Goal: Task Accomplishment & Management: Manage account settings

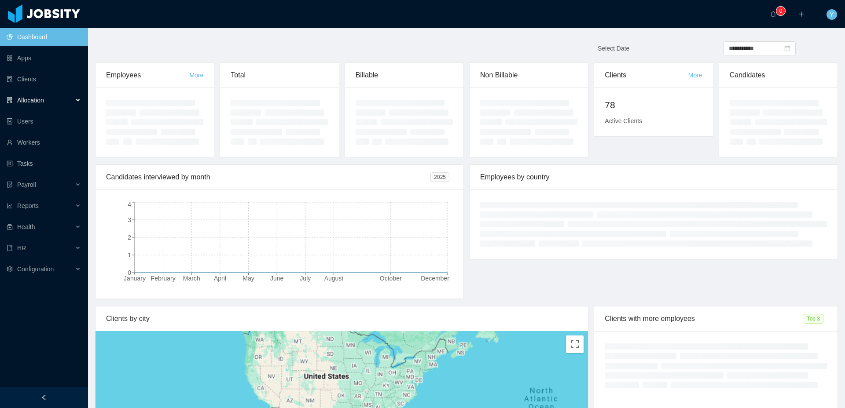
click at [49, 97] on div "Allocation" at bounding box center [44, 101] width 88 height 18
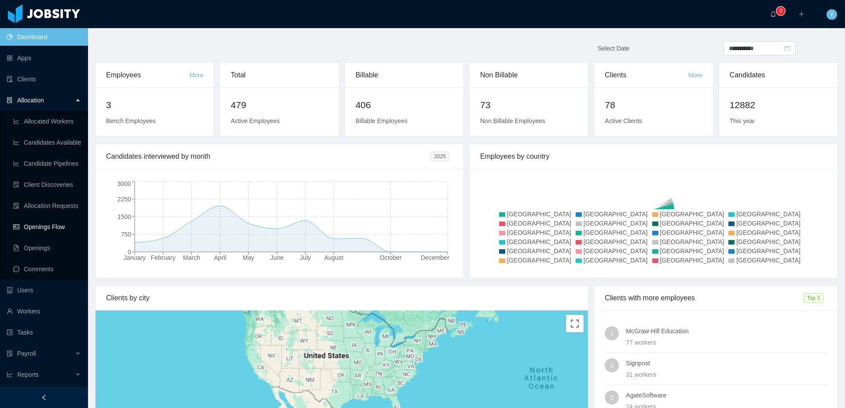
click at [58, 228] on link "Openings Flow" at bounding box center [47, 227] width 68 height 18
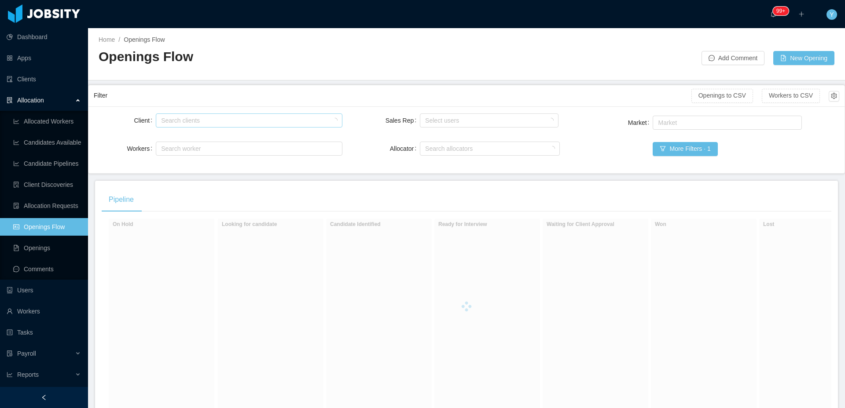
click at [257, 123] on div "Search clients" at bounding box center [247, 120] width 172 height 9
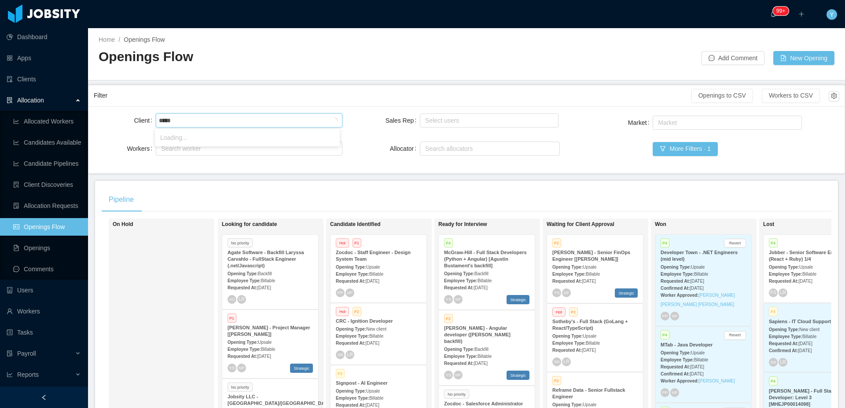
type input "******"
click at [234, 136] on li "McGraw-Hill Education" at bounding box center [247, 138] width 185 height 14
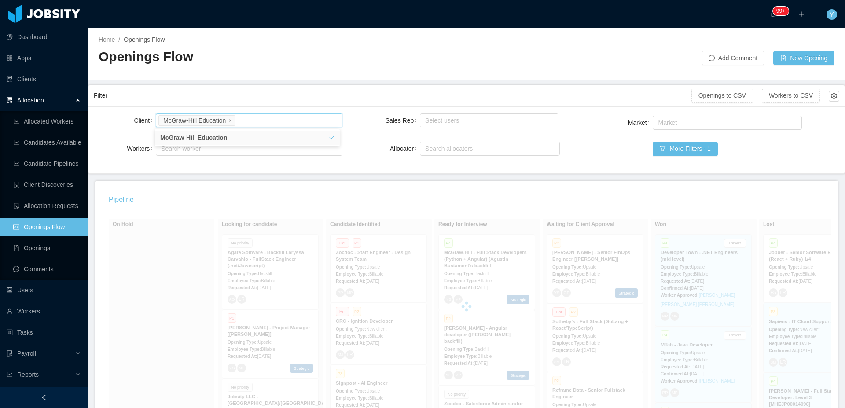
click at [294, 98] on div "Filter" at bounding box center [393, 96] width 598 height 16
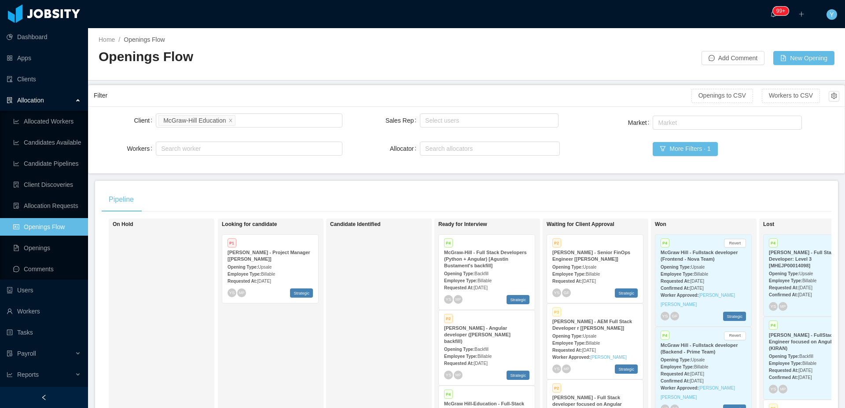
click at [593, 254] on strong "[PERSON_NAME] - Senior FinOps Engineer [[PERSON_NAME]]" at bounding box center [591, 256] width 78 height 12
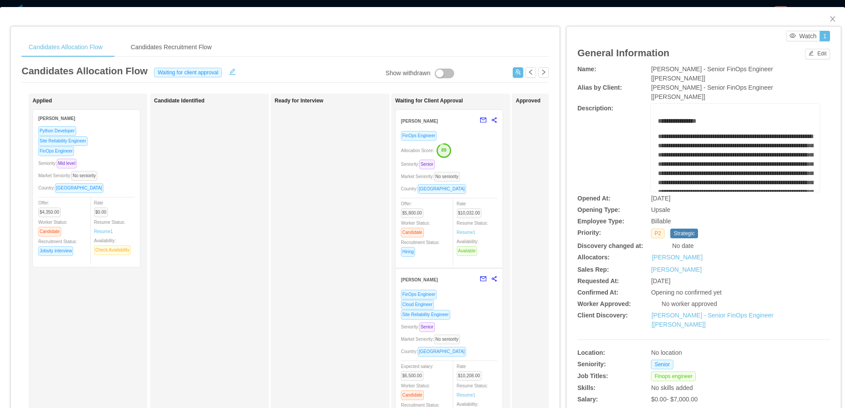
click at [493, 184] on div "Country: [GEOGRAPHIC_DATA]" at bounding box center [449, 189] width 96 height 10
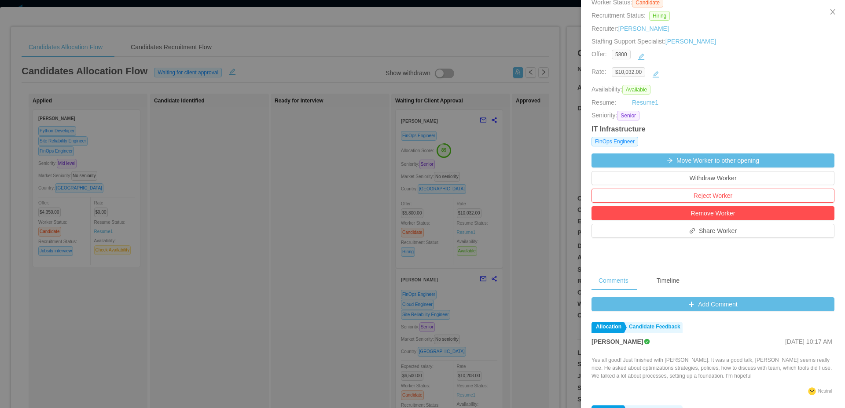
scroll to position [300, 0]
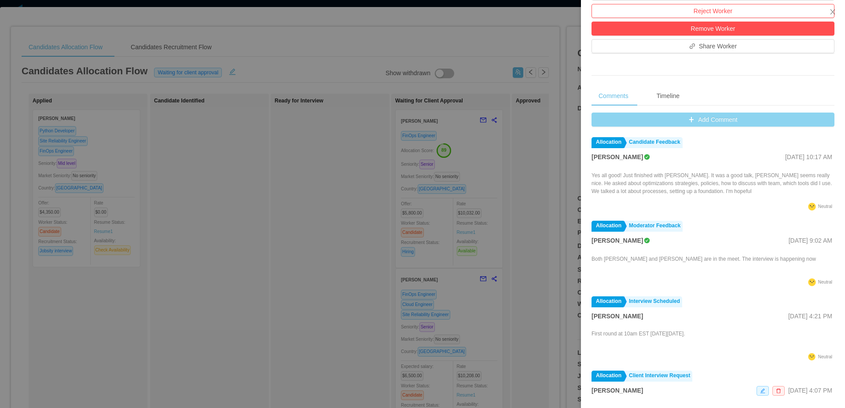
click at [713, 120] on button "Add Comment" at bounding box center [713, 120] width 243 height 14
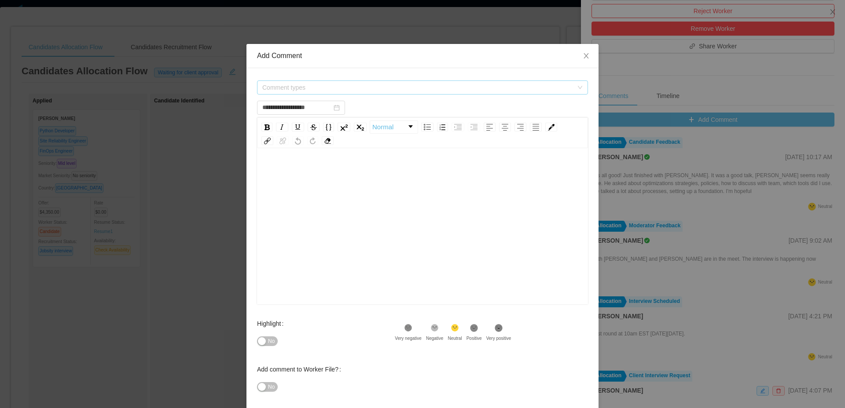
click at [397, 81] on span "Comment types" at bounding box center [419, 87] width 315 height 13
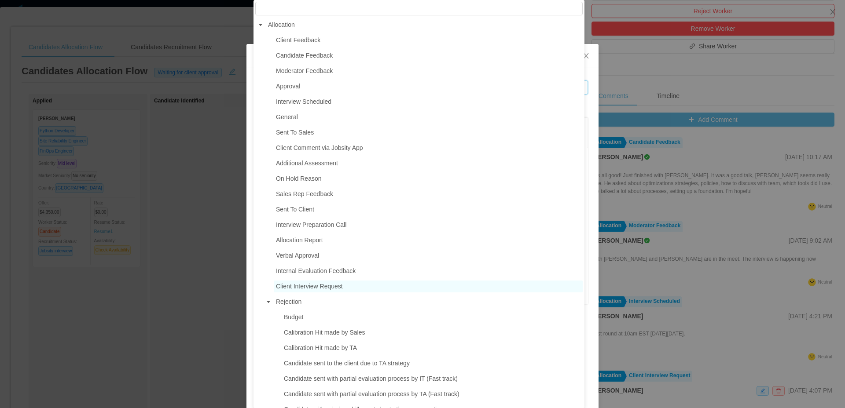
click at [307, 290] on span "Client Interview Request" at bounding box center [309, 286] width 67 height 7
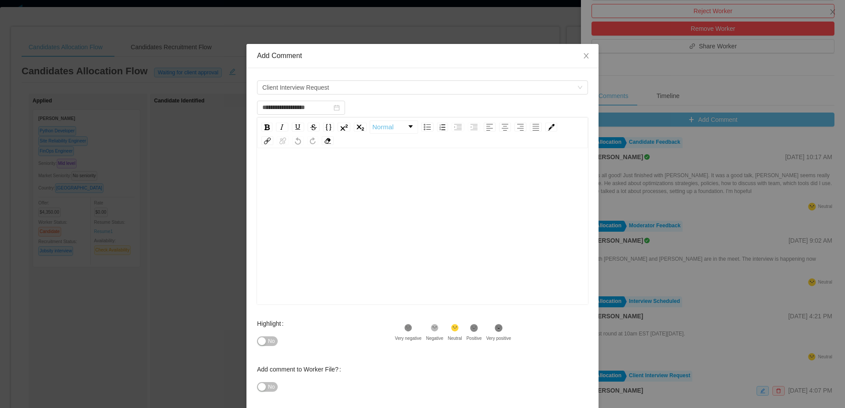
click at [435, 241] on div "rdw-editor" at bounding box center [422, 240] width 317 height 154
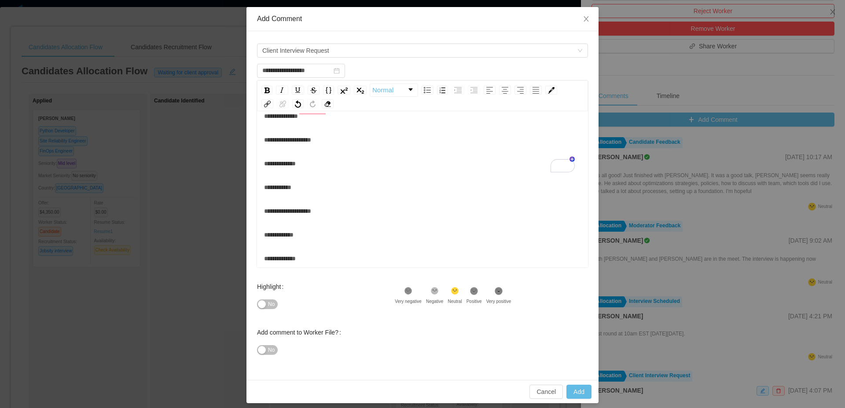
scroll to position [43, 0]
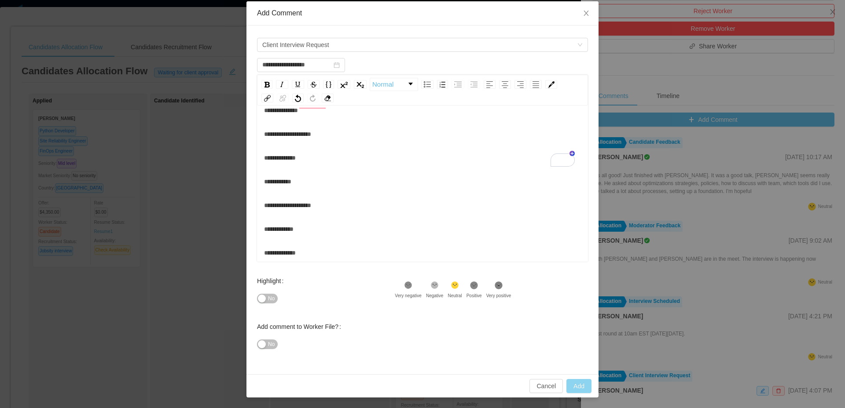
type input "**********"
click at [583, 383] on button "Add" at bounding box center [578, 386] width 25 height 14
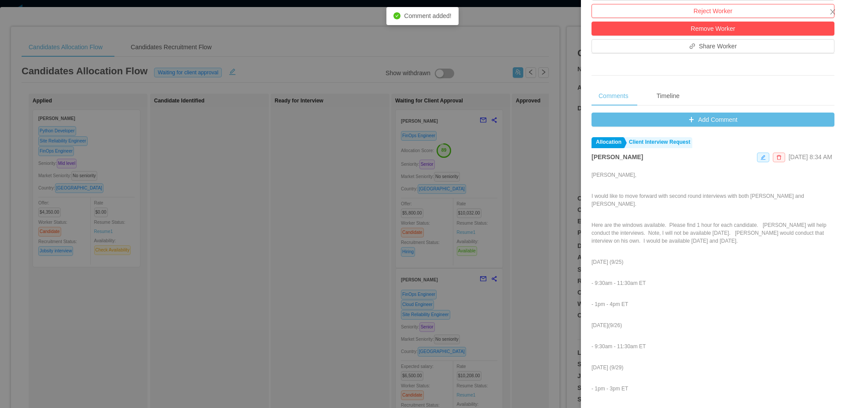
click at [446, 332] on div at bounding box center [422, 204] width 845 height 408
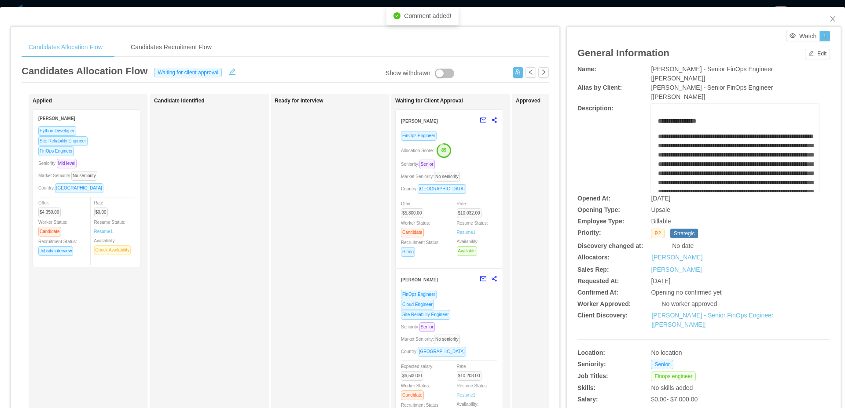
click at [462, 315] on div "Site Reliability Engineer" at bounding box center [449, 315] width 96 height 10
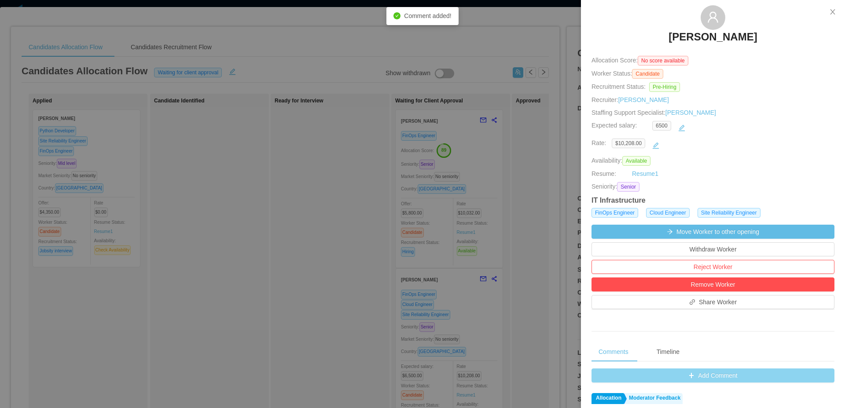
scroll to position [174, 0]
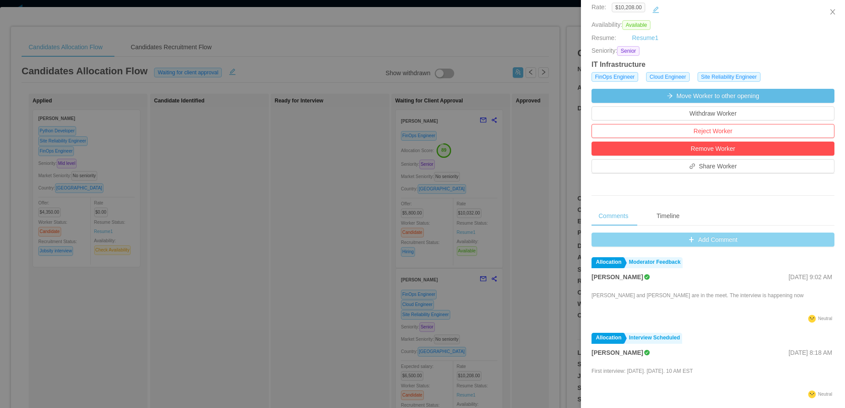
click at [699, 237] on button "Add Comment" at bounding box center [713, 240] width 243 height 14
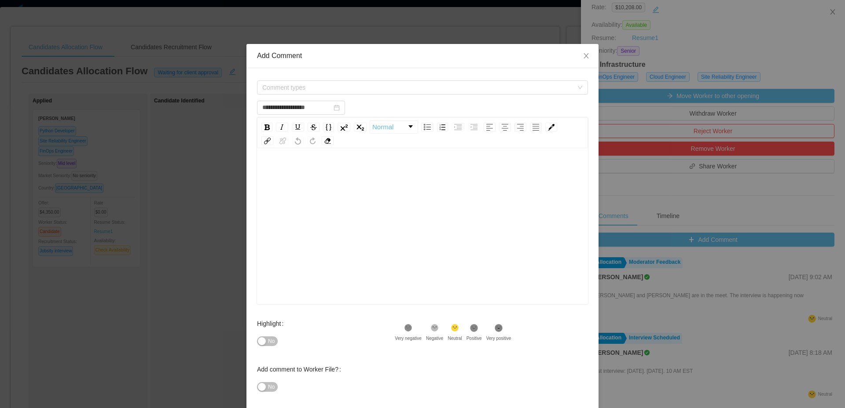
click at [475, 95] on div "Comment types" at bounding box center [422, 88] width 331 height 18
click at [495, 93] on span "Comment types" at bounding box center [419, 87] width 315 height 13
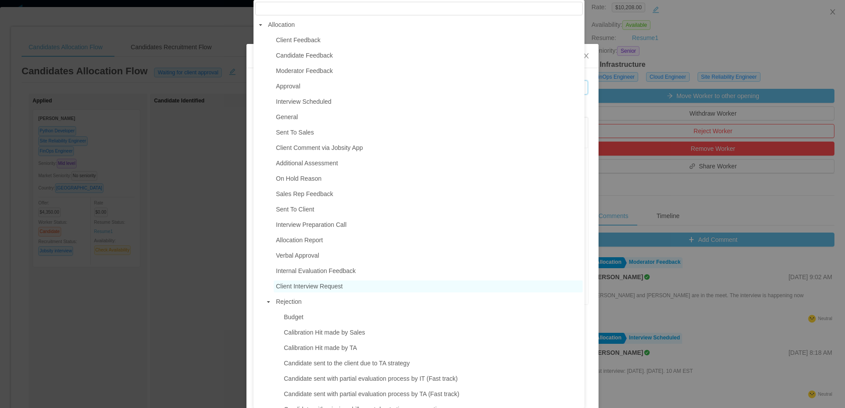
click at [291, 283] on span "Client Interview Request" at bounding box center [428, 287] width 309 height 12
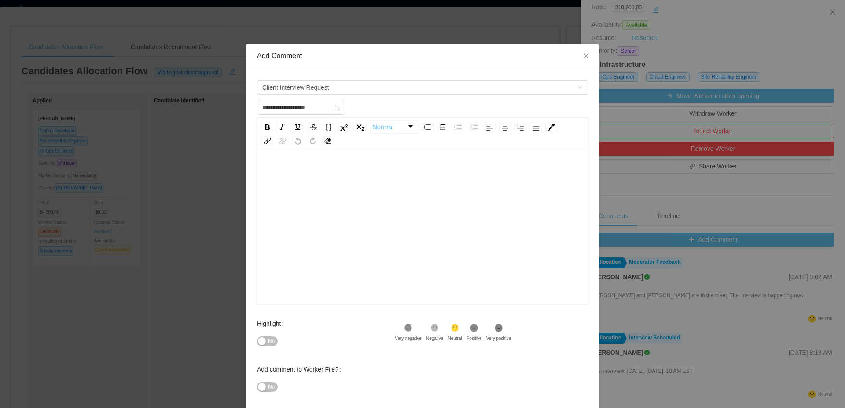
click at [423, 256] on div "rdw-editor" at bounding box center [422, 240] width 317 height 154
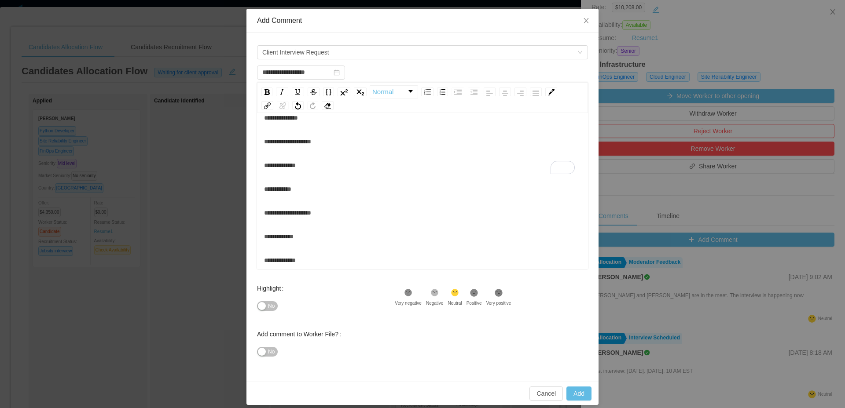
scroll to position [43, 0]
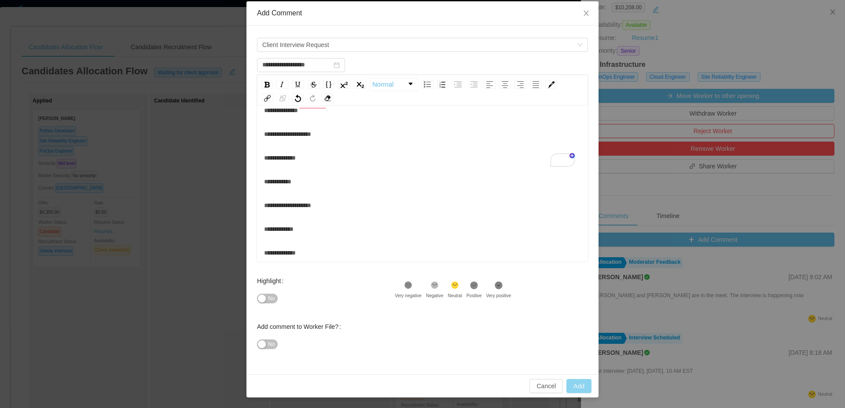
type input "**********"
click at [570, 380] on button "Add" at bounding box center [578, 386] width 25 height 14
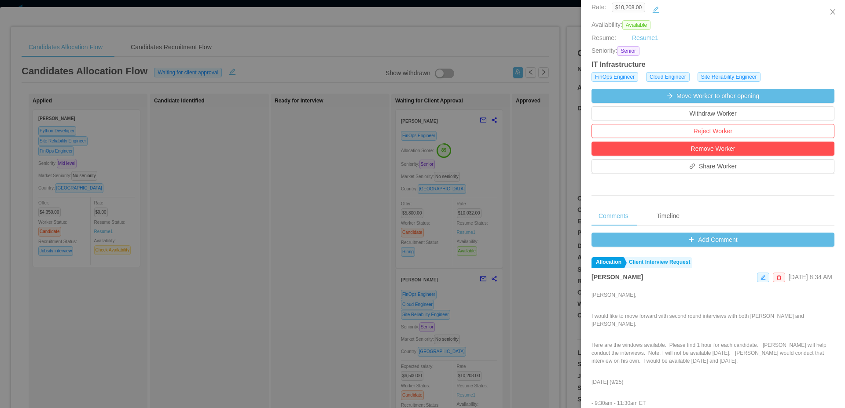
click at [476, 119] on div at bounding box center [422, 204] width 845 height 408
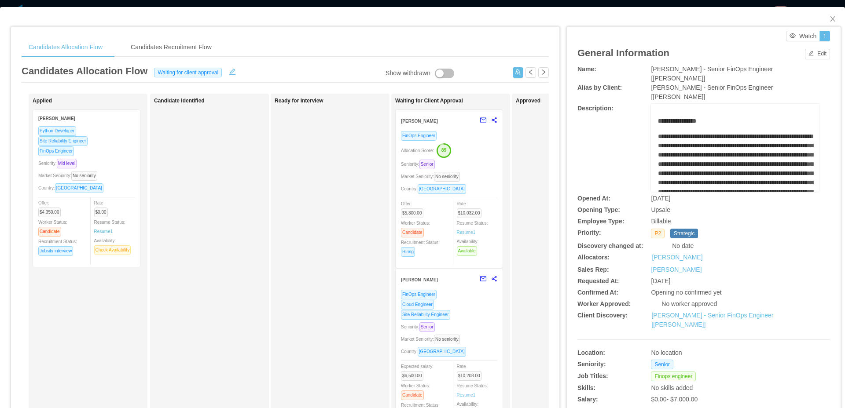
click at [578, 105] on b "Description:" at bounding box center [595, 108] width 36 height 7
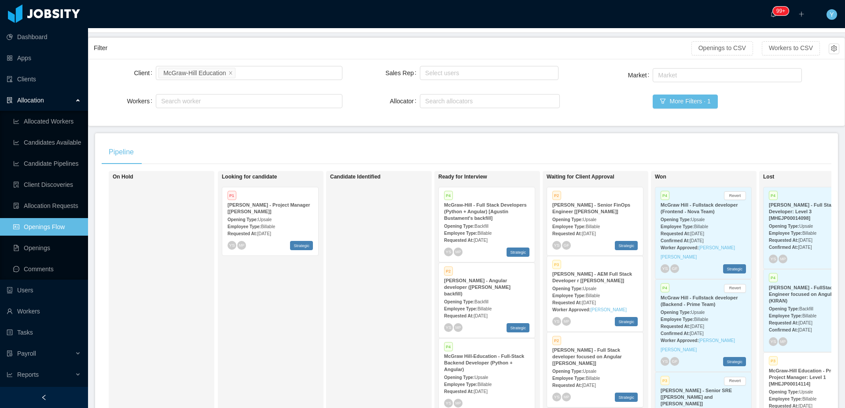
scroll to position [68, 0]
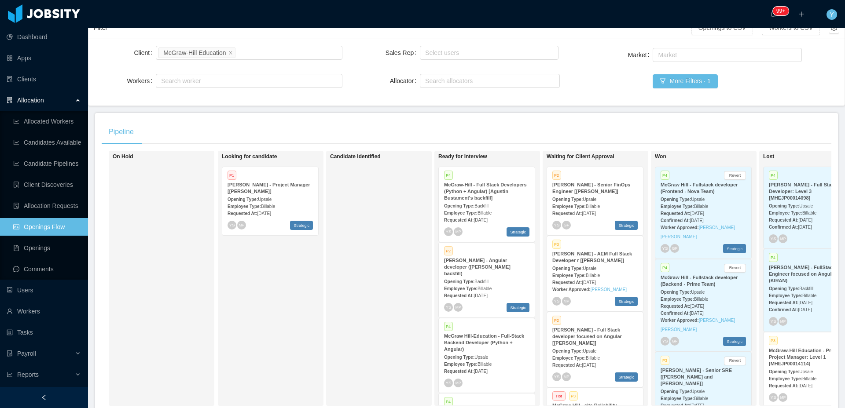
click at [527, 210] on div "Employee Type: Billable" at bounding box center [486, 212] width 85 height 9
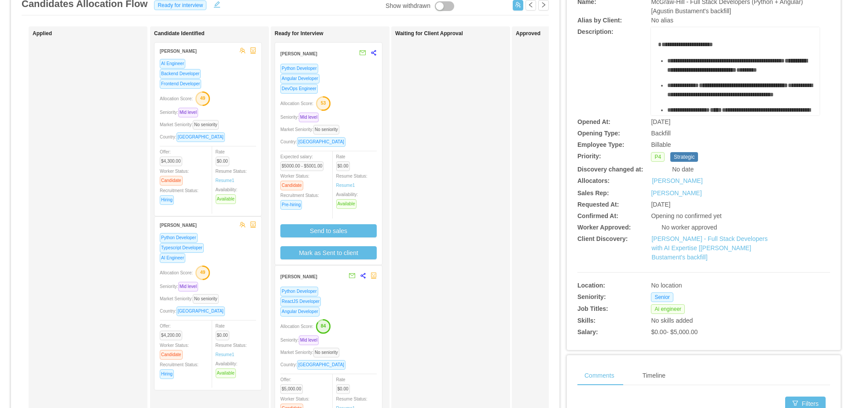
scroll to position [141, 0]
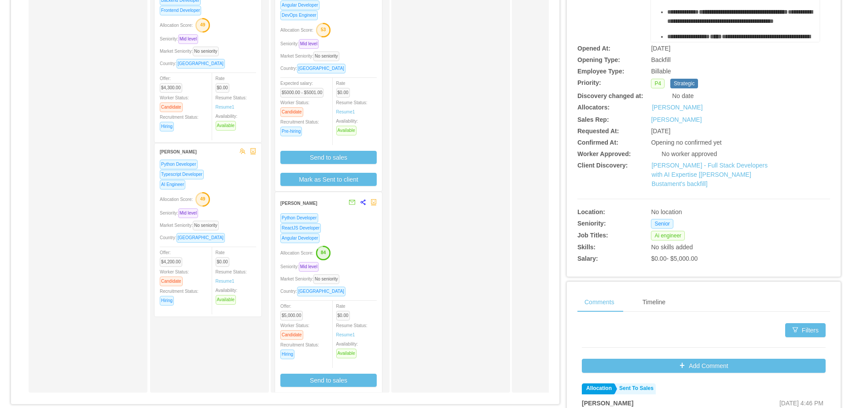
click at [492, 147] on div "Waiting for Client Approval" at bounding box center [456, 173] width 123 height 432
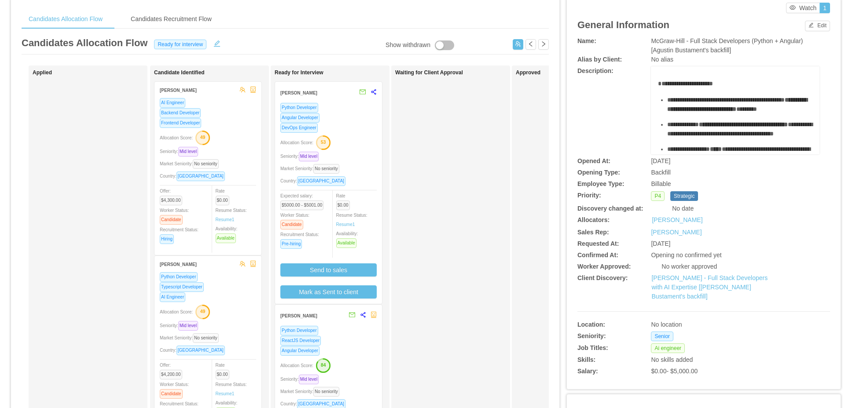
scroll to position [0, 0]
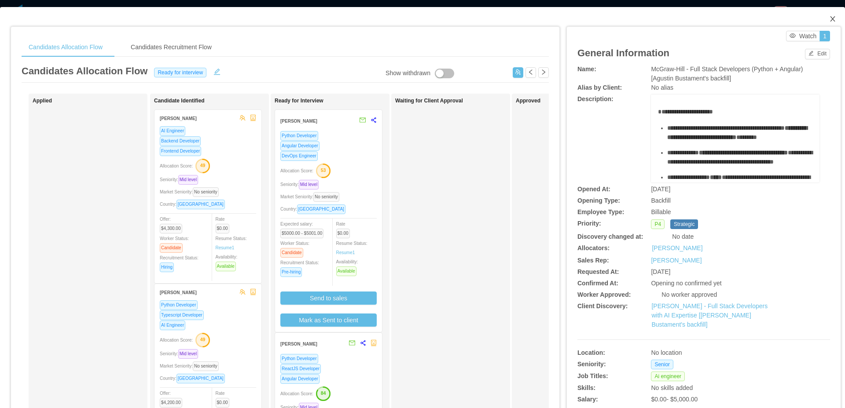
click at [829, 22] on icon "icon: close" at bounding box center [832, 18] width 7 height 7
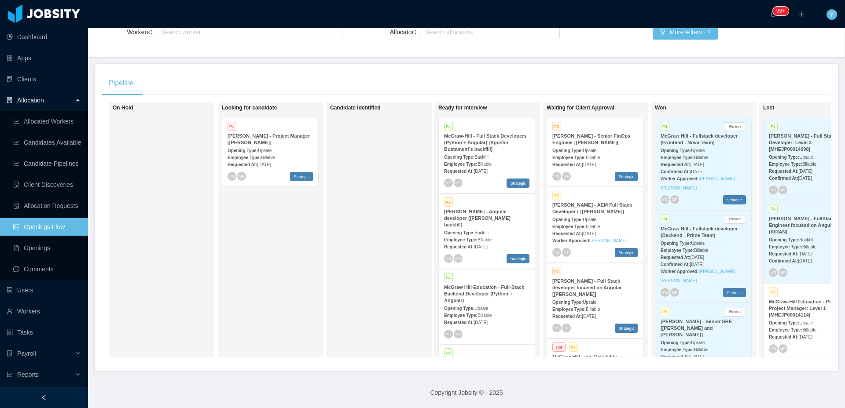
scroll to position [123, 0]
click at [467, 231] on strong "Opening Type:" at bounding box center [459, 233] width 30 height 5
